Goal: Task Accomplishment & Management: Complete application form

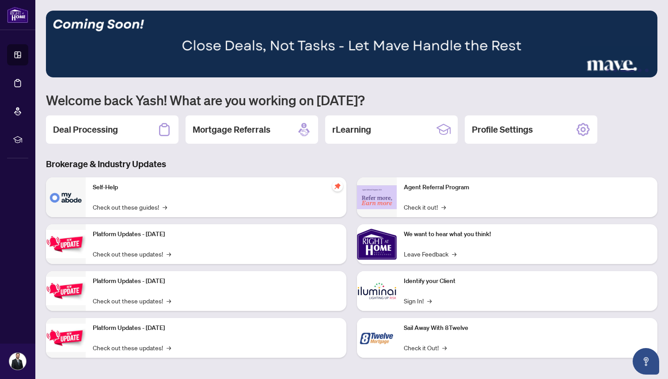
click at [111, 124] on div "Deal Processing" at bounding box center [112, 129] width 133 height 28
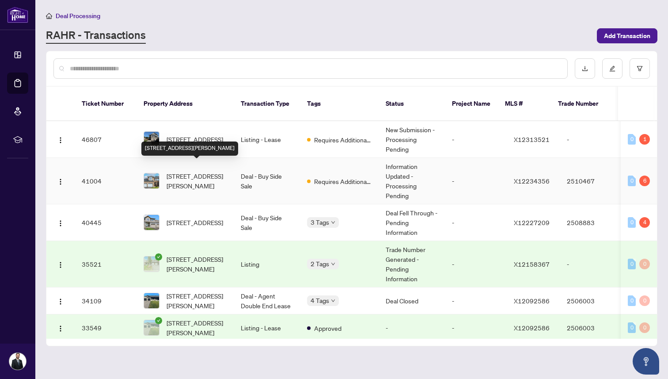
click at [194, 171] on span "[STREET_ADDRESS][PERSON_NAME]" at bounding box center [197, 180] width 60 height 19
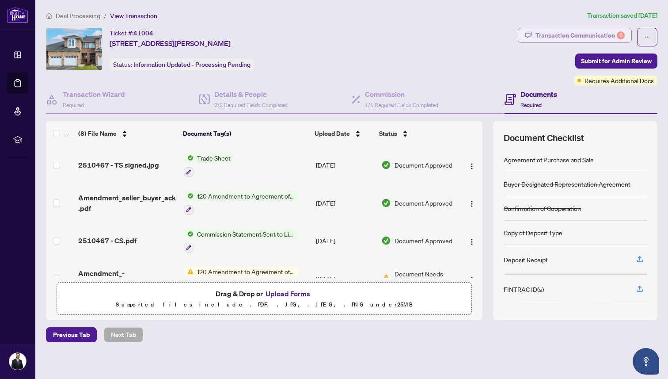
click at [553, 29] on div "Transaction Communication 6" at bounding box center [579, 35] width 89 height 14
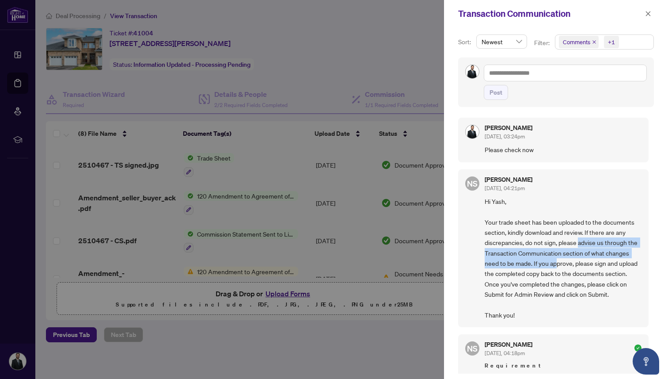
drag, startPoint x: 577, startPoint y: 238, endPoint x: 581, endPoint y: 261, distance: 23.3
click at [581, 261] on span "Hi Yash, Your trade sheet has been uploaded to the documents section, kindly do…" at bounding box center [563, 258] width 157 height 124
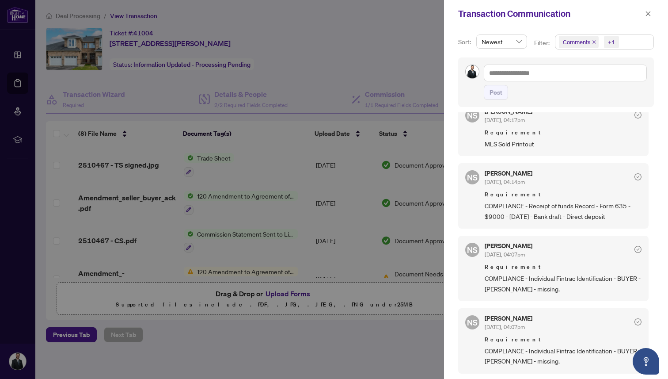
scroll to position [388, 0]
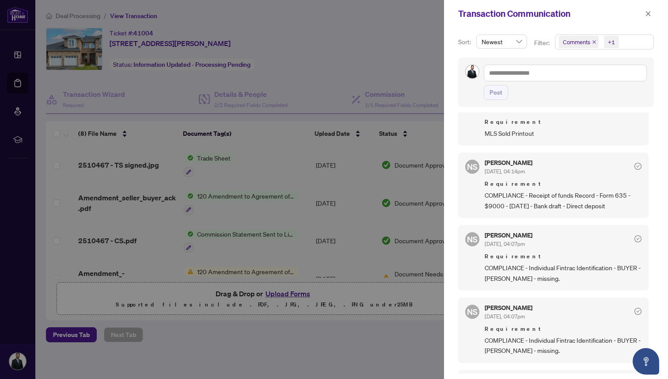
click at [401, 205] on div at bounding box center [334, 189] width 668 height 379
click at [371, 202] on div at bounding box center [334, 189] width 668 height 379
click at [645, 15] on button "button" at bounding box center [647, 13] width 11 height 11
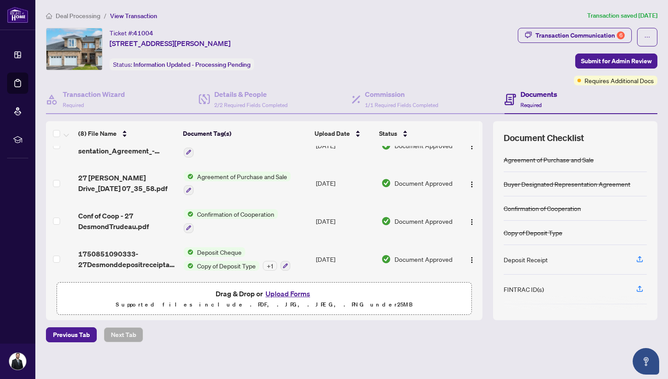
scroll to position [0, 0]
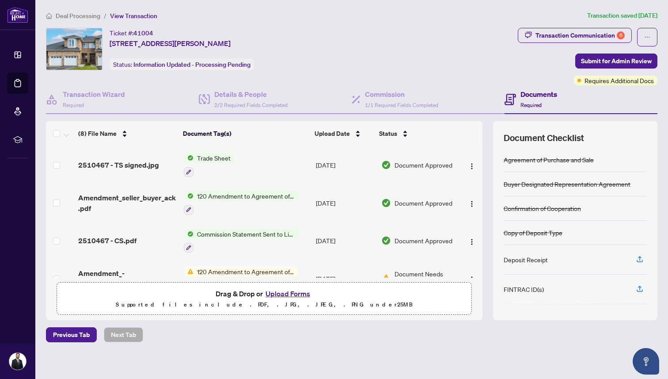
click at [274, 292] on button "Upload Forms" at bounding box center [288, 293] width 50 height 11
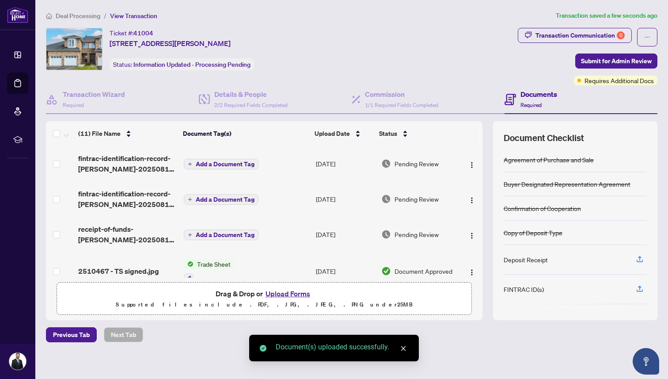
click at [225, 165] on span "Add a Document Tag" at bounding box center [225, 164] width 59 height 6
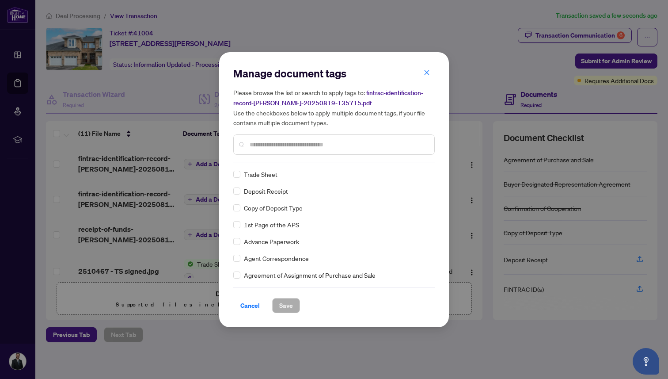
scroll to position [141, 0]
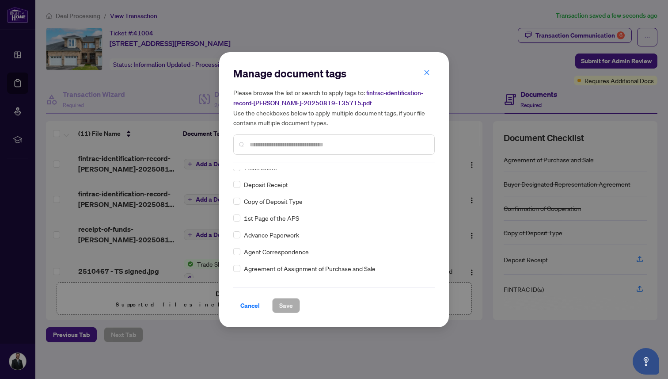
click at [270, 150] on div at bounding box center [333, 144] width 201 height 20
click at [272, 145] on input "text" at bounding box center [339, 145] width 178 height 10
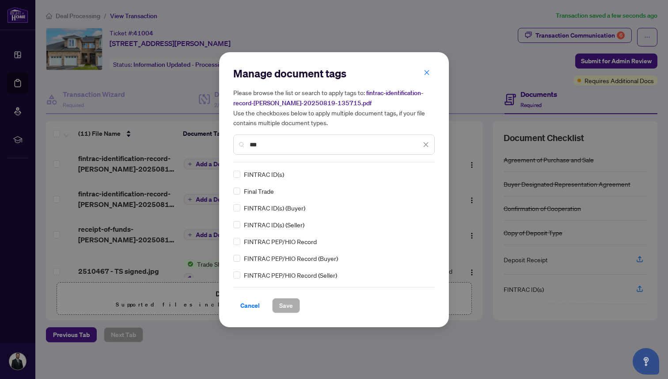
type input "***"
click at [285, 301] on span "Save" at bounding box center [286, 305] width 14 height 14
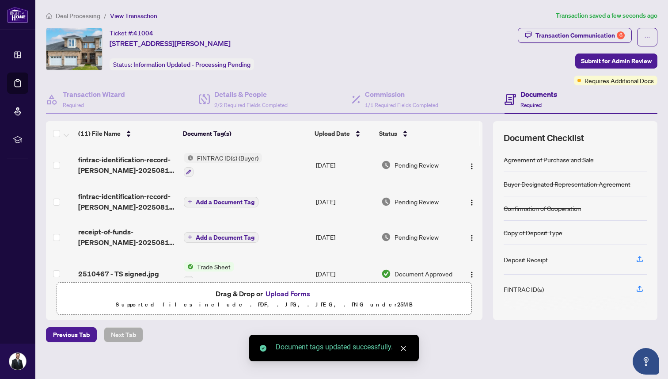
click at [241, 201] on span "Add a Document Tag" at bounding box center [225, 202] width 59 height 6
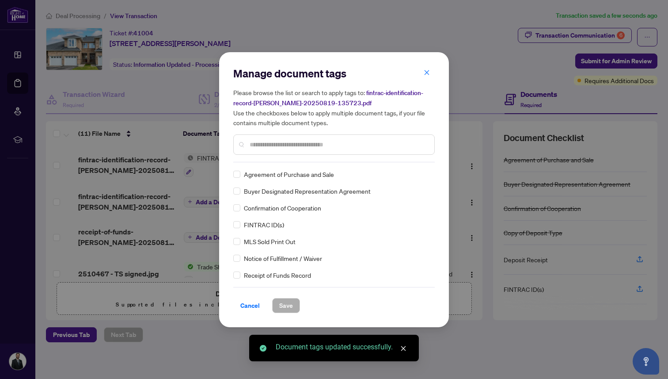
click at [290, 162] on div "Manage document tags Please browse the list or search to apply tags to: fintrac…" at bounding box center [333, 189] width 201 height 247
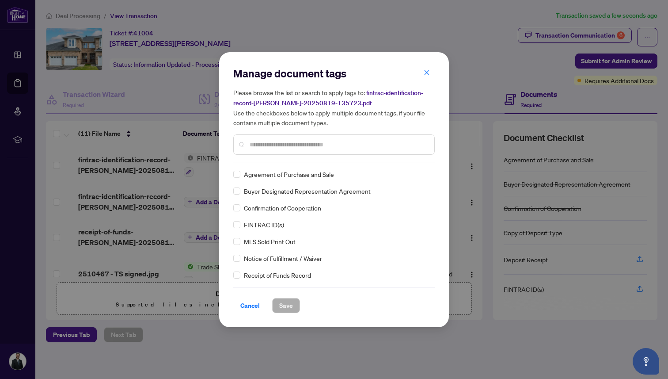
click at [284, 148] on input "text" at bounding box center [339, 145] width 178 height 10
click at [240, 222] on div "FINTRAC ID(s)" at bounding box center [331, 225] width 196 height 10
click at [280, 303] on span "Save" at bounding box center [286, 305] width 14 height 14
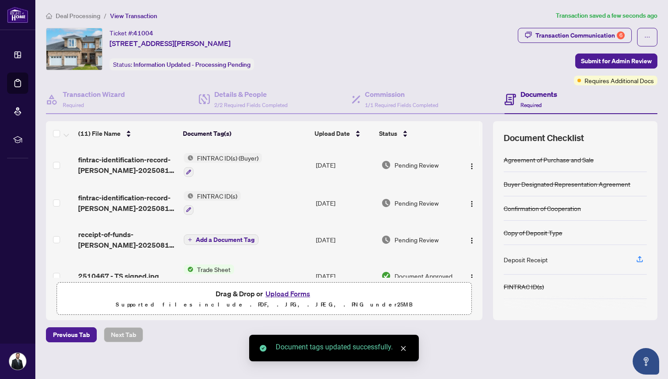
click at [224, 157] on span "FINTRAC ID(s) (Buyer)" at bounding box center [228, 158] width 68 height 10
click at [217, 200] on span "FINTRAC ID(s) (Buyer)" at bounding box center [217, 201] width 68 height 10
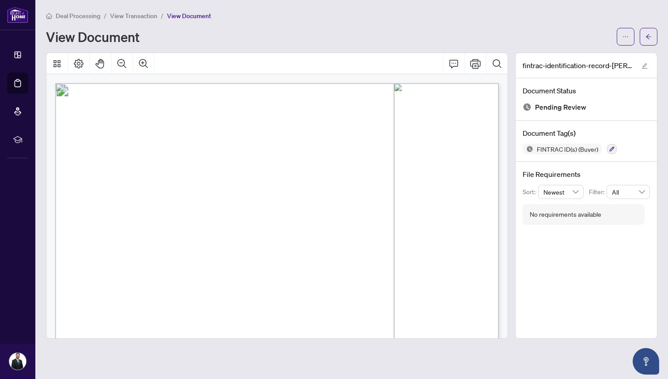
click at [142, 16] on span "View Transaction" at bounding box center [133, 16] width 47 height 8
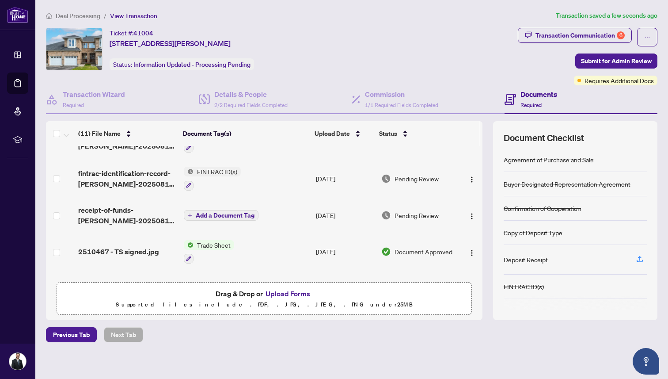
scroll to position [30, 0]
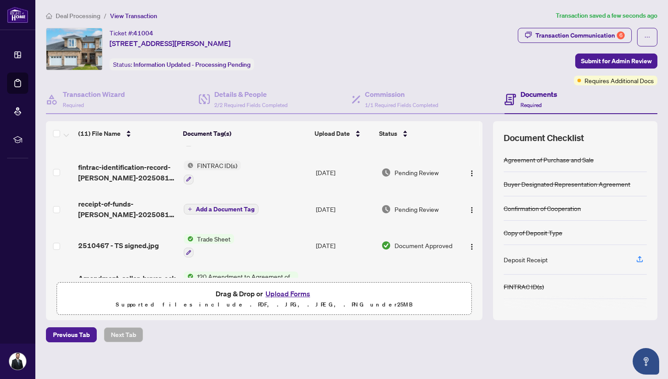
click at [213, 206] on span "Add a Document Tag" at bounding box center [225, 209] width 59 height 6
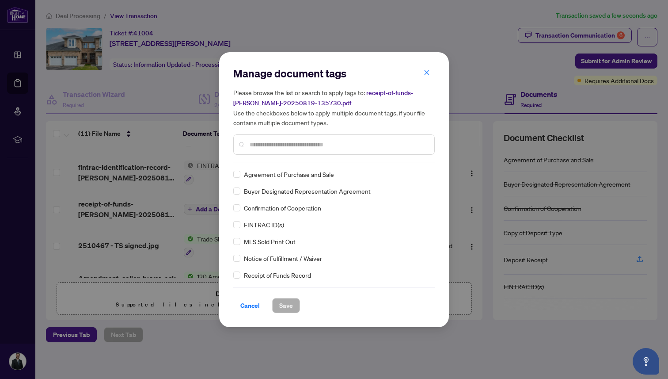
click at [270, 162] on div "Manage document tags Please browse the list or search to apply tags to: receipt…" at bounding box center [333, 189] width 201 height 247
click at [275, 150] on div at bounding box center [333, 144] width 201 height 20
click at [245, 275] on span "Receipt of Funds Record" at bounding box center [277, 275] width 67 height 10
click at [290, 306] on span "Save" at bounding box center [286, 305] width 14 height 14
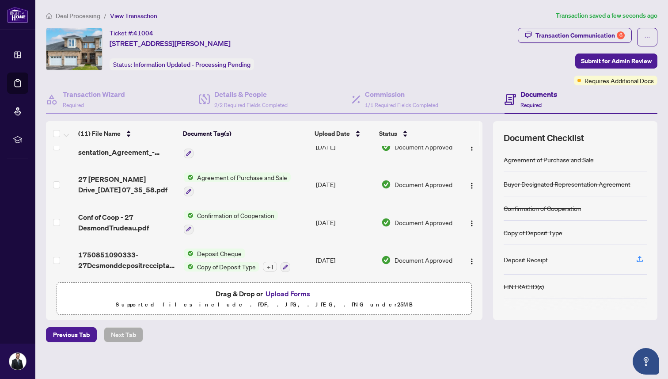
scroll to position [0, 0]
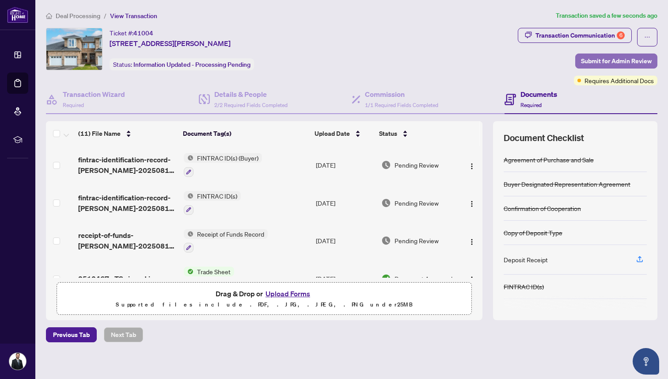
click at [593, 62] on span "Submit for Admin Review" at bounding box center [616, 61] width 71 height 14
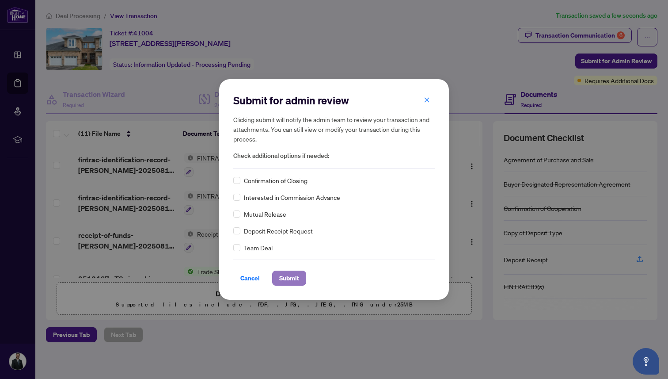
click at [295, 275] on span "Submit" at bounding box center [289, 278] width 20 height 14
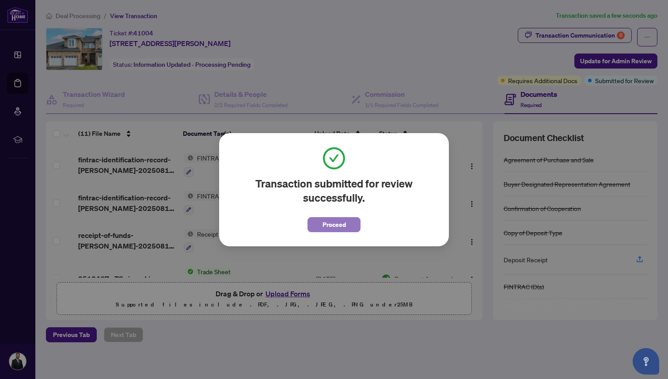
click at [334, 226] on span "Proceed" at bounding box center [334, 224] width 23 height 14
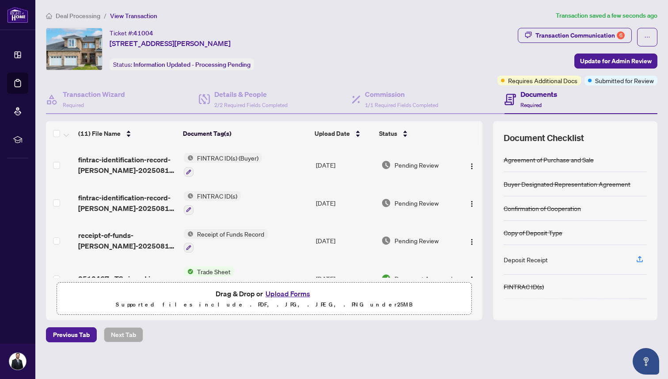
click at [88, 14] on span "Deal Processing" at bounding box center [78, 16] width 45 height 8
